Goal: Task Accomplishment & Management: Manage account settings

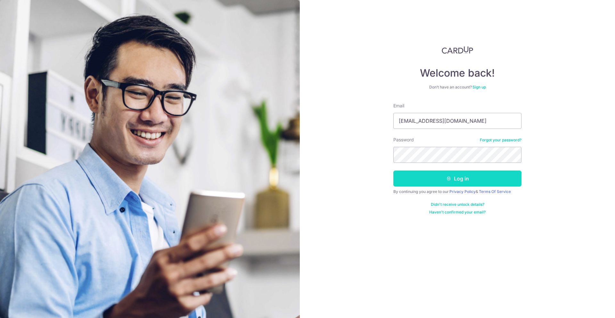
click at [408, 177] on button "Log in" at bounding box center [457, 178] width 128 height 16
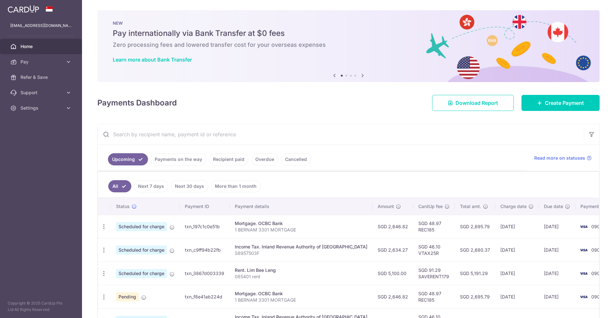
click at [158, 159] on link "Payments on the way" at bounding box center [179, 159] width 56 height 12
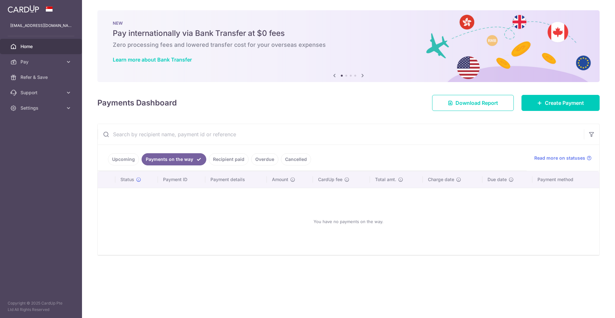
click at [228, 159] on link "Recipient paid" at bounding box center [229, 159] width 40 height 12
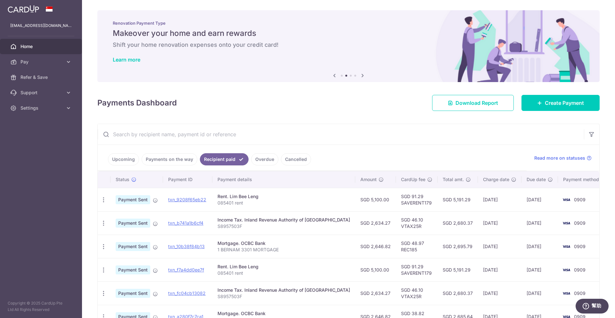
click at [260, 154] on link "Overdue" at bounding box center [264, 159] width 27 height 12
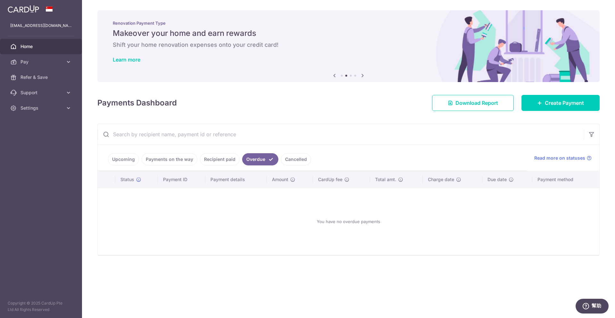
click at [209, 156] on link "Recipient paid" at bounding box center [220, 159] width 40 height 12
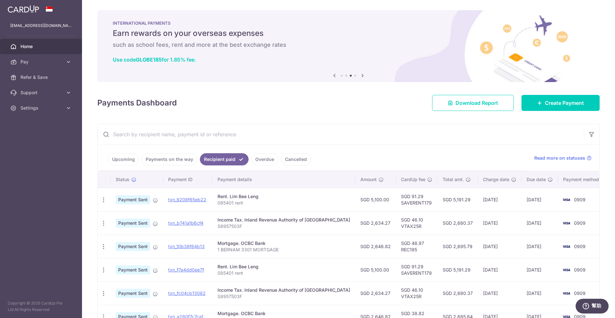
click at [120, 165] on link "Upcoming" at bounding box center [123, 159] width 31 height 12
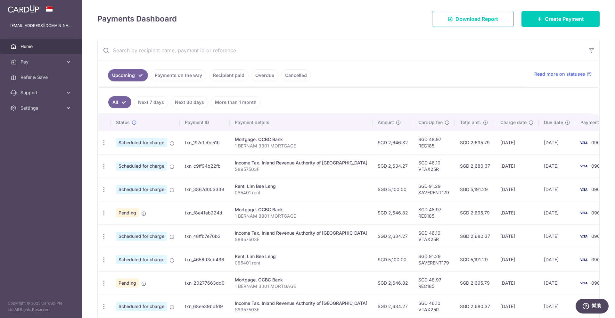
scroll to position [86, 0]
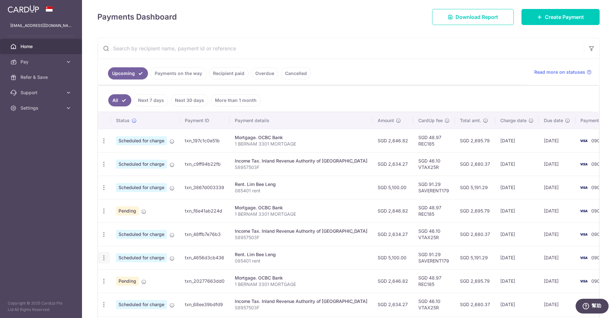
click at [104, 256] on icon "button" at bounding box center [104, 257] width 7 height 7
click at [122, 273] on span "Update payment" at bounding box center [138, 275] width 44 height 8
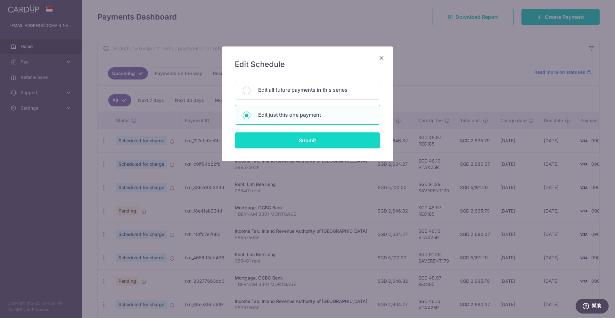
click at [309, 141] on input "Submit" at bounding box center [307, 140] width 145 height 16
radio input "true"
type input "5,100.00"
type input "30/10/2025"
type input "085401 rent"
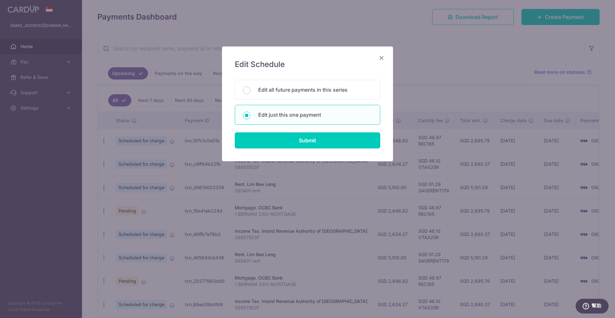
type input "SAVERENT179"
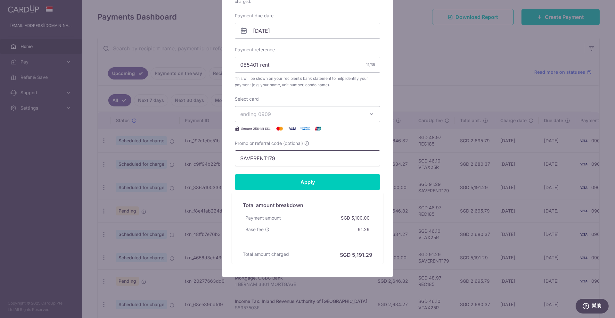
scroll to position [202, 0]
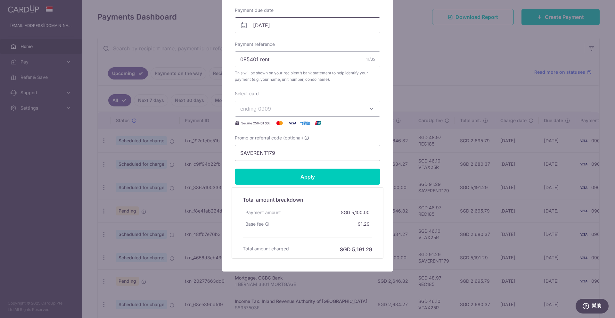
click at [280, 26] on input "30/10/2025" at bounding box center [307, 25] width 145 height 16
click at [309, 120] on link "31" at bounding box center [312, 122] width 10 height 10
type input "31/10/2025"
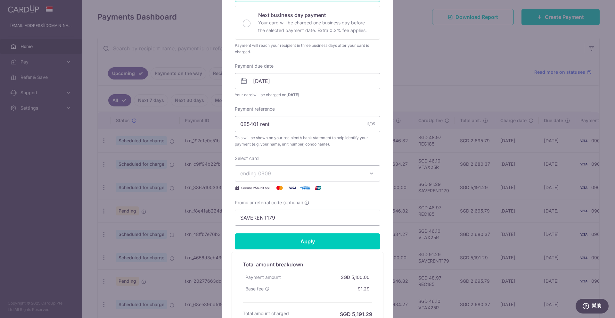
scroll to position [149, 0]
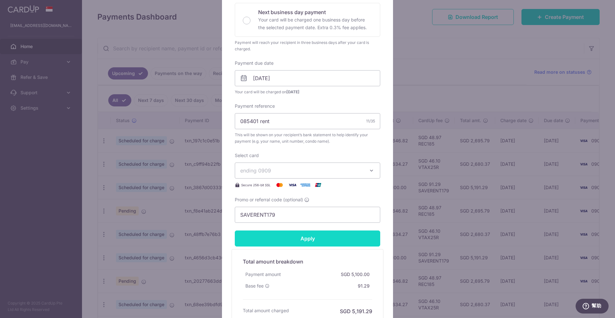
click at [302, 236] on input "Apply" at bounding box center [307, 238] width 145 height 16
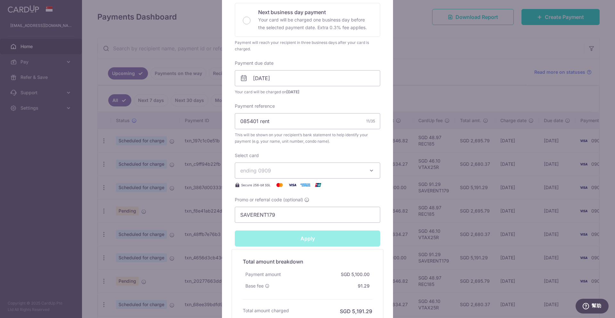
type input "Successfully Applied"
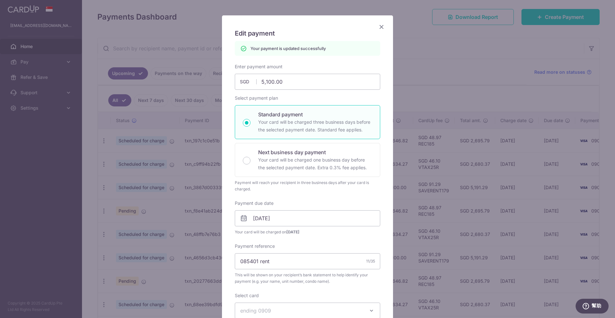
scroll to position [0, 0]
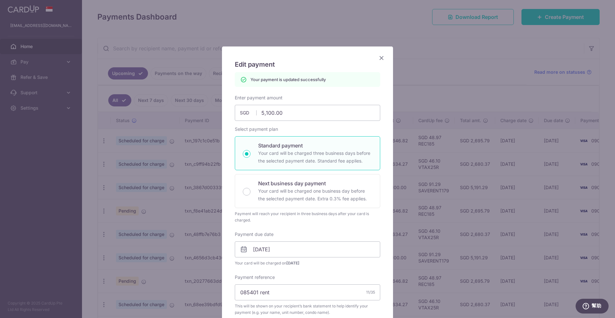
click at [383, 57] on icon "Close" at bounding box center [382, 58] width 8 height 8
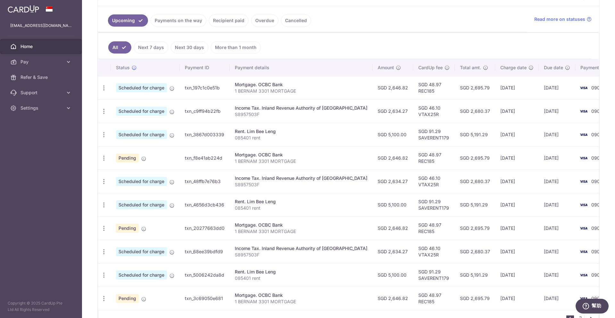
scroll to position [145, 0]
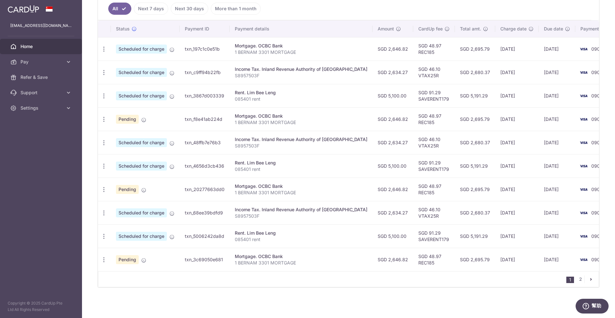
scroll to position [177, 0]
click at [579, 279] on link "2" at bounding box center [581, 279] width 8 height 8
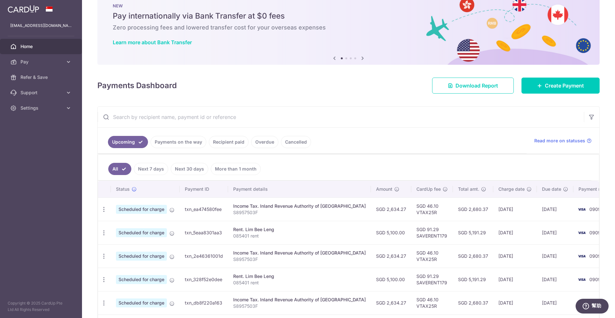
scroll to position [19, 0]
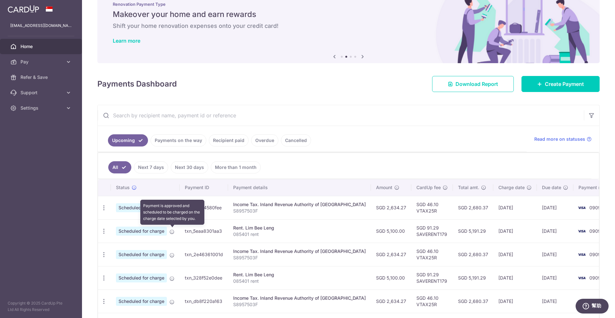
click at [173, 232] on icon at bounding box center [171, 231] width 5 height 5
click at [106, 231] on icon "button" at bounding box center [104, 231] width 7 height 7
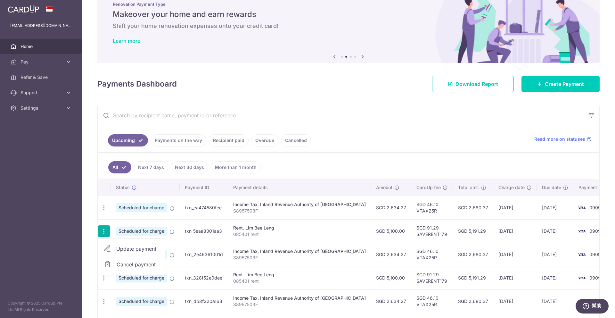
click at [127, 244] on link "Update payment" at bounding box center [131, 248] width 67 height 15
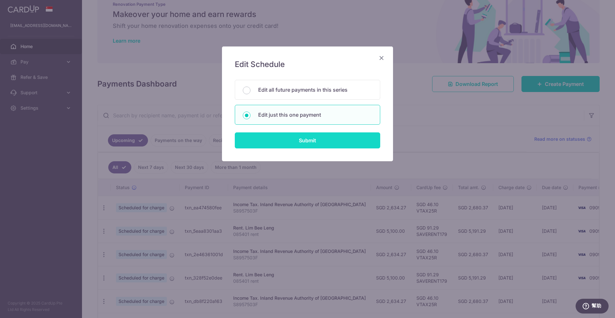
click at [288, 136] on input "Submit" at bounding box center [307, 140] width 145 height 16
radio input "true"
type input "5,100.00"
type input "30/12/2025"
type input "085401 rent"
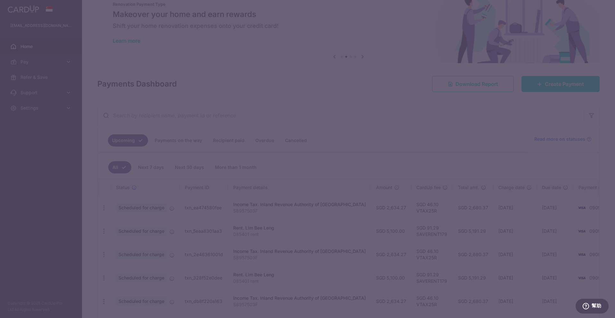
type input "SAVERENT179"
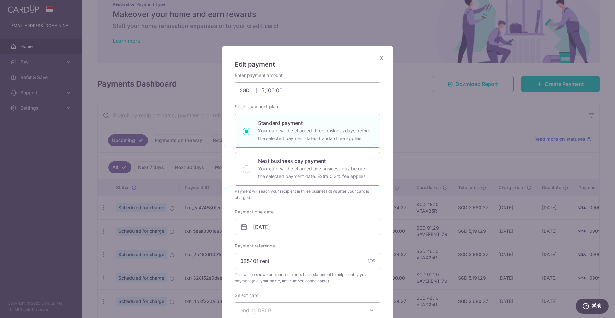
scroll to position [78, 0]
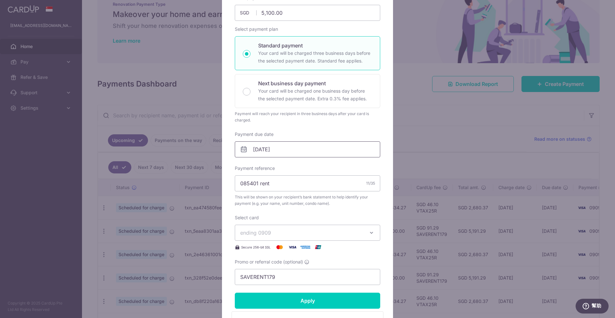
click at [273, 146] on input "30/12/2025" at bounding box center [307, 149] width 145 height 16
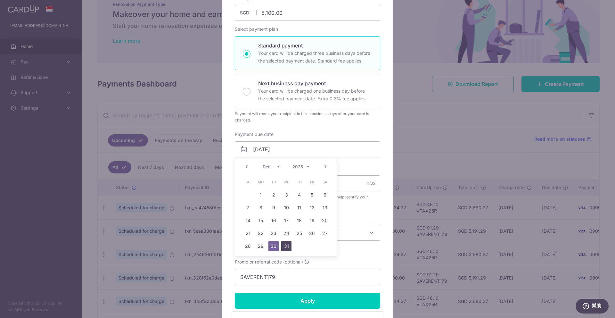
click at [285, 243] on link "31" at bounding box center [286, 246] width 10 height 10
type input "31/12/2025"
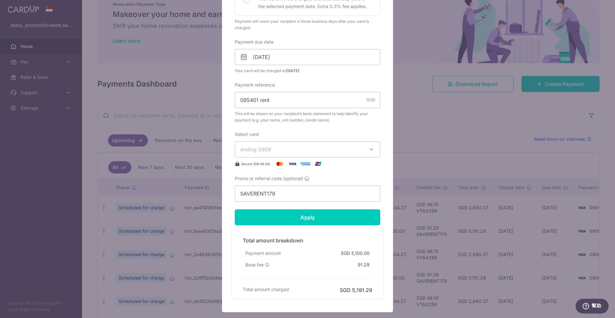
scroll to position [177, 0]
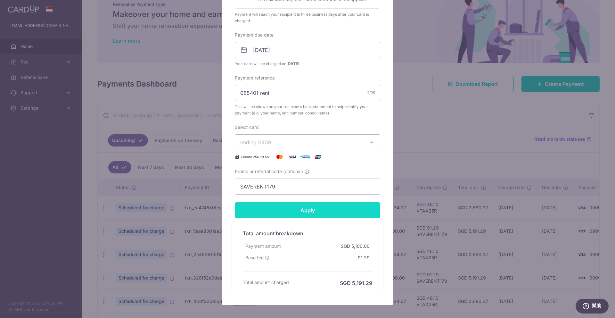
click at [315, 211] on input "Apply" at bounding box center [307, 210] width 145 height 16
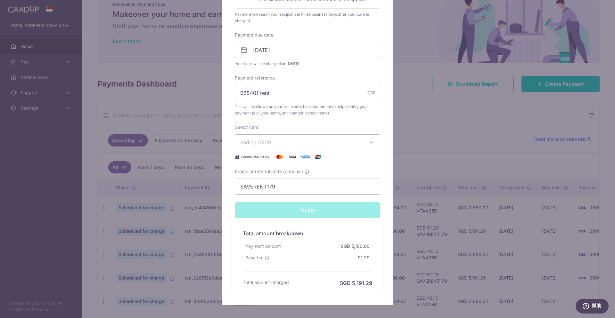
type input "Successfully Applied"
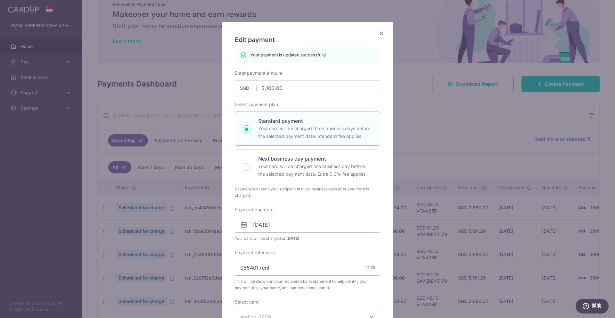
scroll to position [0, 0]
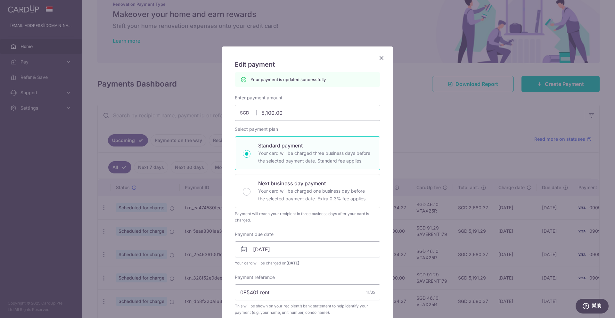
click at [381, 55] on icon "Close" at bounding box center [382, 58] width 8 height 8
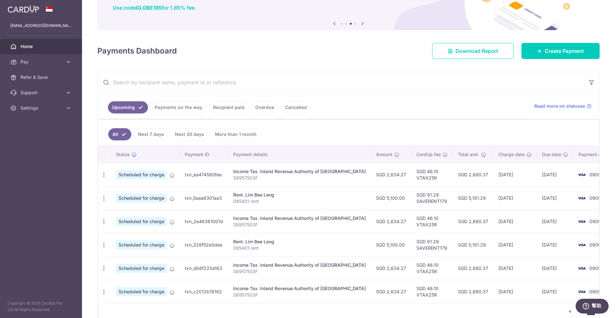
scroll to position [84, 0]
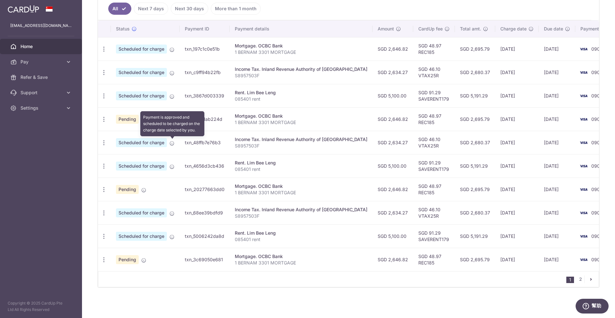
scroll to position [175, 0]
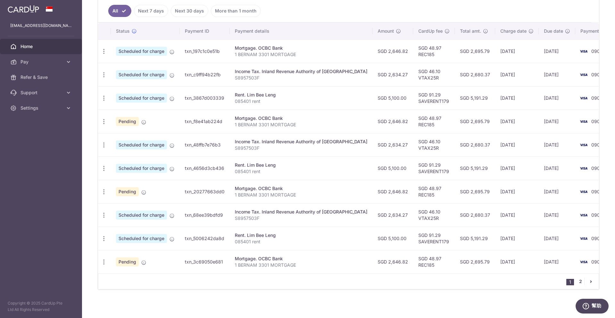
click at [581, 280] on link "2" at bounding box center [581, 281] width 8 height 8
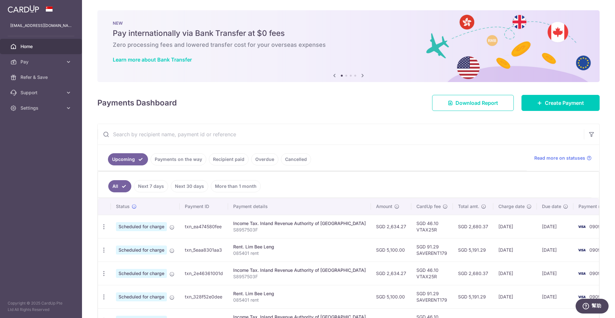
scroll to position [84, 0]
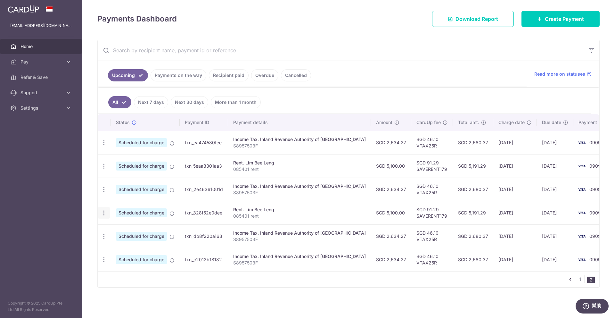
click at [104, 214] on icon "button" at bounding box center [104, 213] width 7 height 7
click at [130, 229] on span "Update payment" at bounding box center [138, 230] width 44 height 8
radio input "true"
type input "5,100.00"
type input "30/01/2026"
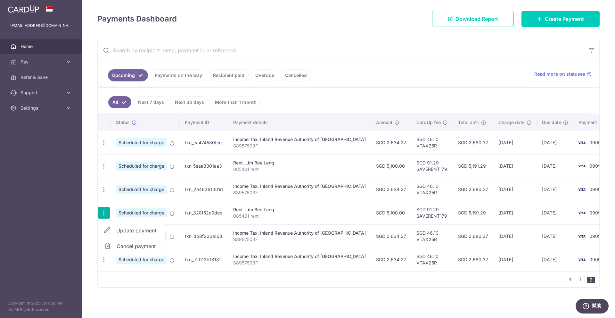
type input "085401 rent"
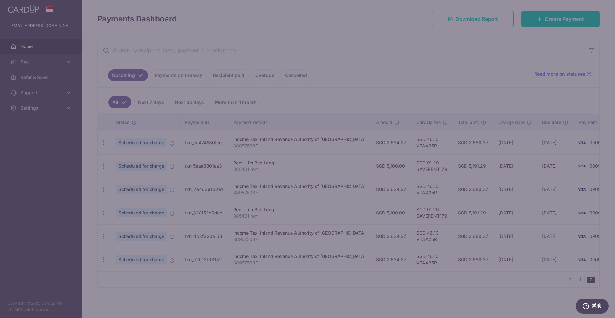
type input "SAVERENT179"
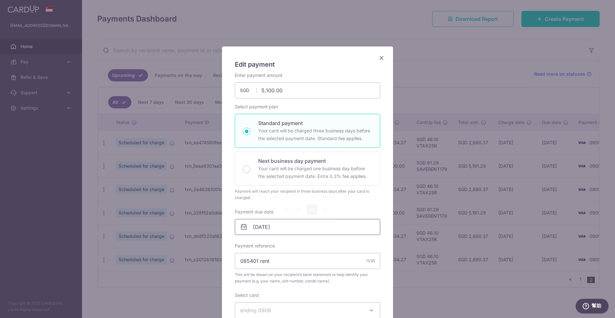
click at [271, 226] on input "30/01/2026" at bounding box center [307, 227] width 145 height 16
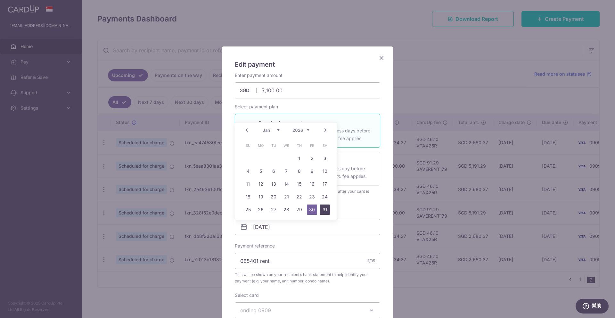
click at [325, 208] on link "31" at bounding box center [325, 209] width 10 height 10
type input "31/01/2026"
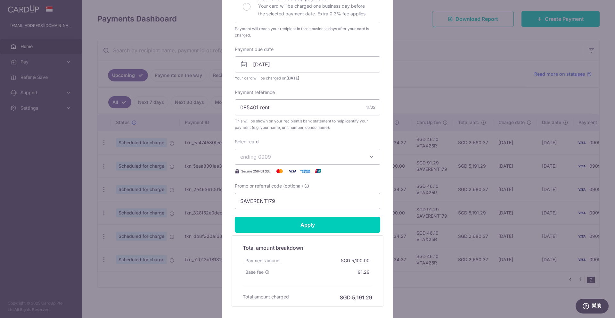
scroll to position [183, 0]
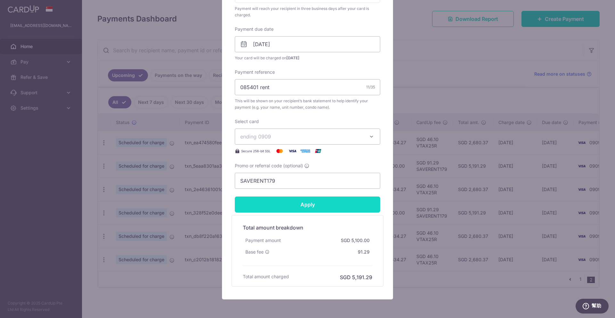
click at [316, 209] on input "Apply" at bounding box center [307, 204] width 145 height 16
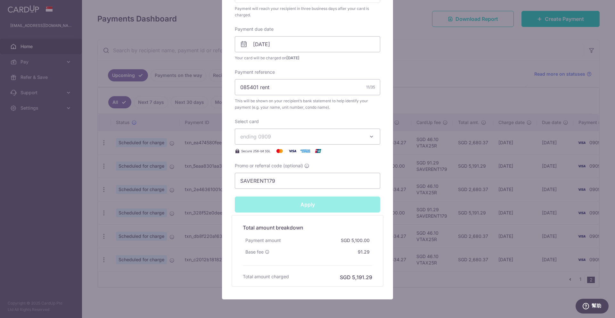
type input "Successfully Applied"
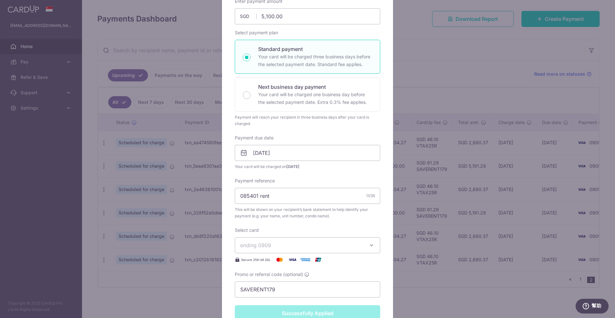
scroll to position [0, 0]
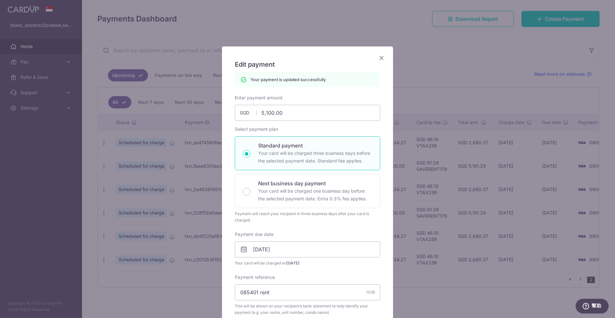
click at [383, 57] on icon "Close" at bounding box center [382, 58] width 8 height 8
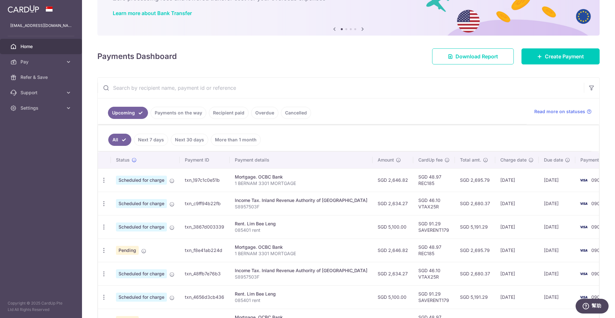
scroll to position [54, 0]
